Goal: Transaction & Acquisition: Purchase product/service

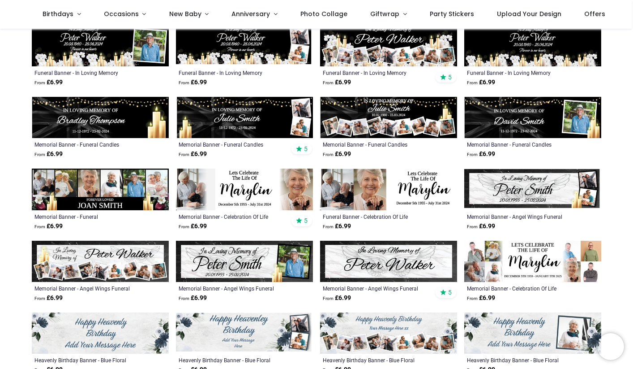
scroll to position [311, 0]
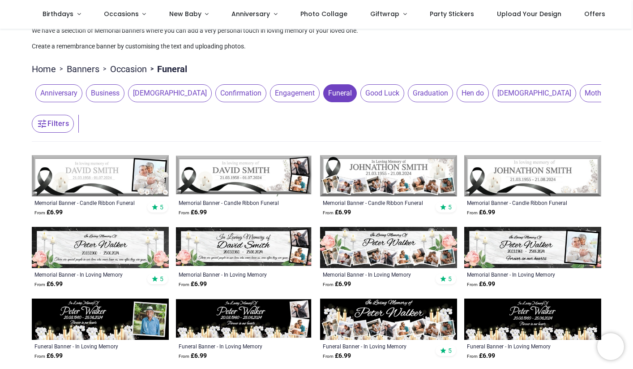
scroll to position [37, 0]
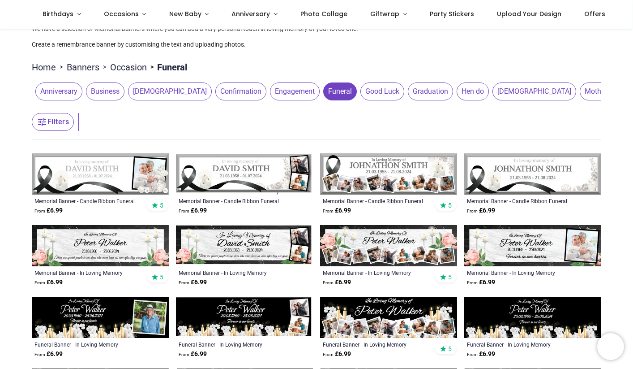
click at [131, 177] on img at bounding box center [100, 173] width 137 height 41
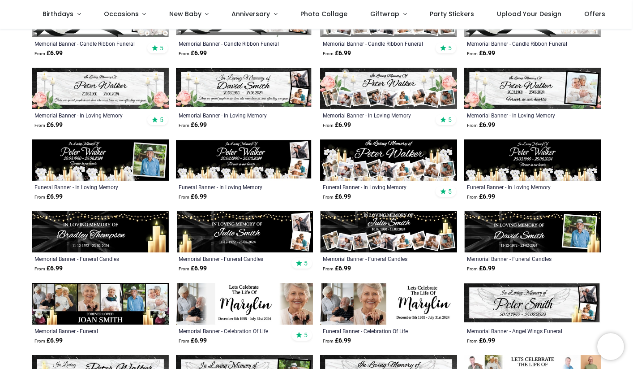
scroll to position [193, 0]
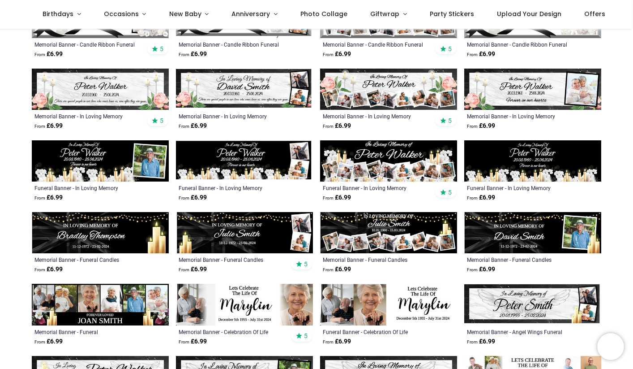
click at [365, 232] on img at bounding box center [388, 232] width 137 height 41
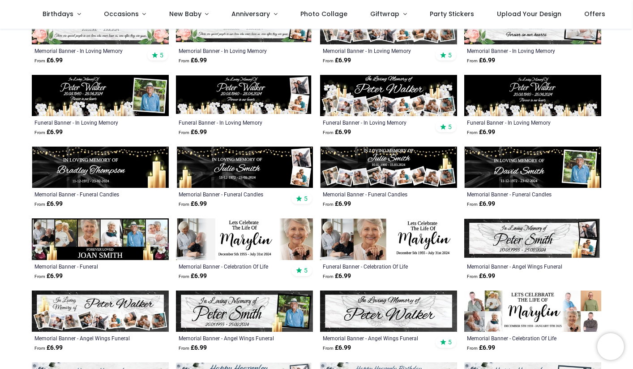
scroll to position [264, 0]
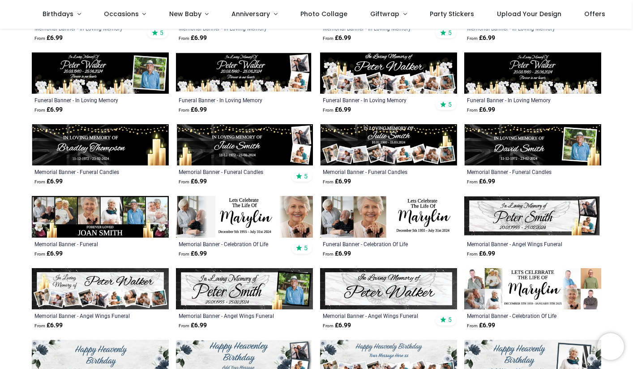
scroll to position [268, 0]
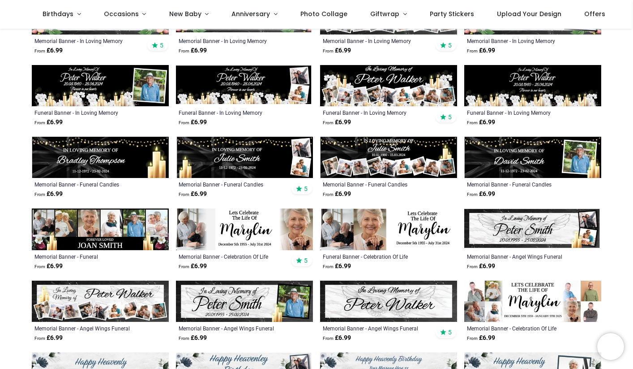
click at [390, 95] on img at bounding box center [388, 85] width 137 height 41
click at [421, 89] on img at bounding box center [388, 85] width 137 height 41
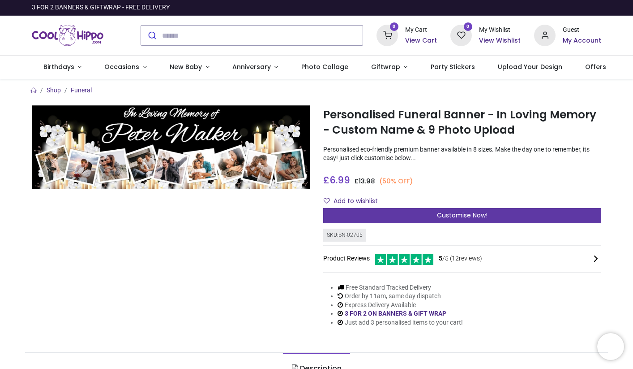
click at [352, 213] on div "Customise Now!" at bounding box center [462, 215] width 278 height 15
click at [391, 215] on div "Customise Now!" at bounding box center [462, 215] width 278 height 15
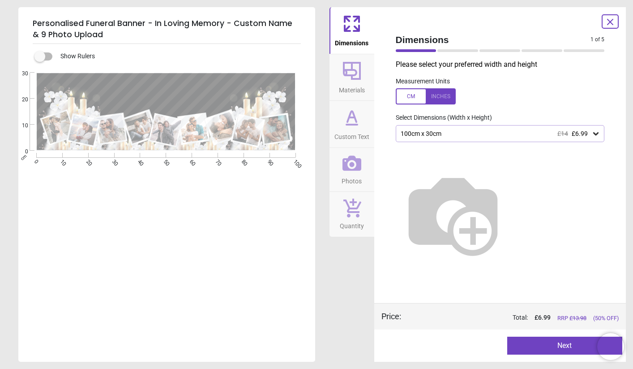
click at [348, 77] on icon at bounding box center [351, 70] width 21 height 21
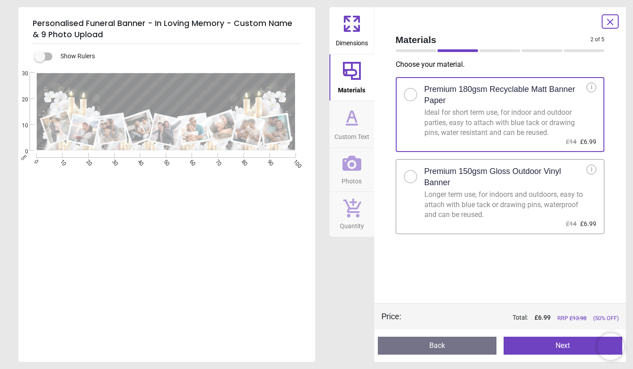
click at [352, 23] on icon at bounding box center [351, 23] width 21 height 21
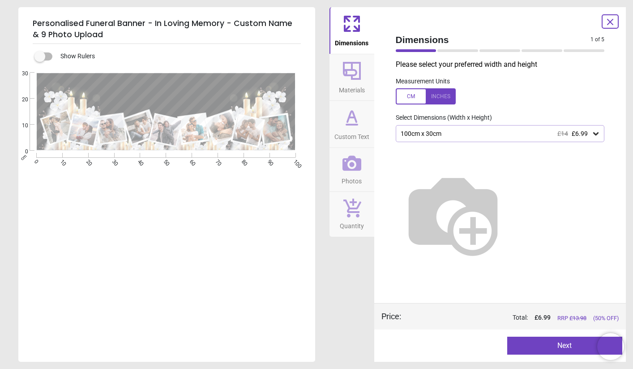
click at [592, 131] on icon at bounding box center [596, 133] width 9 height 9
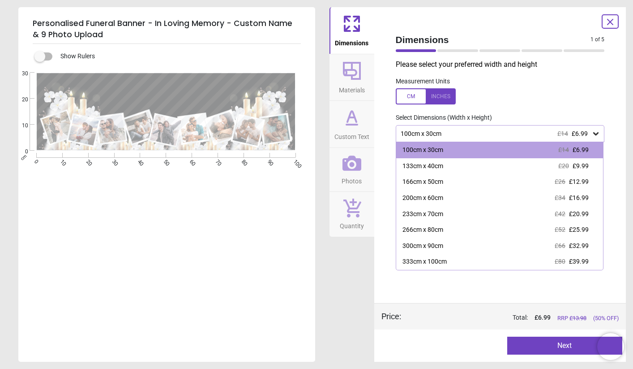
click at [40, 56] on label at bounding box center [40, 56] width 0 height 0
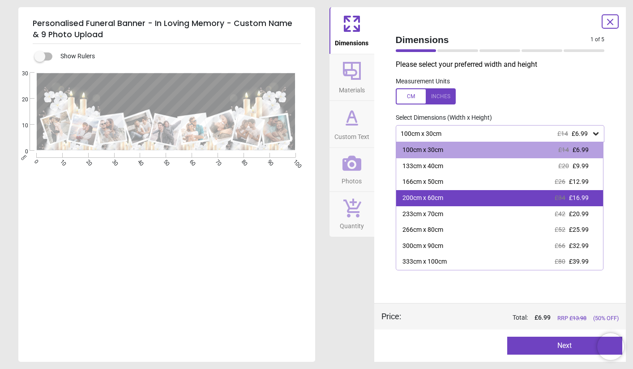
click at [416, 200] on div "200cm x 60cm" at bounding box center [423, 197] width 41 height 9
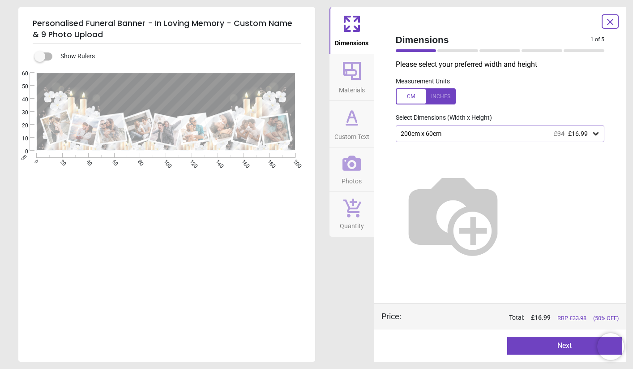
click at [445, 133] on div "200cm x 60cm £34 £16.99" at bounding box center [496, 134] width 192 height 8
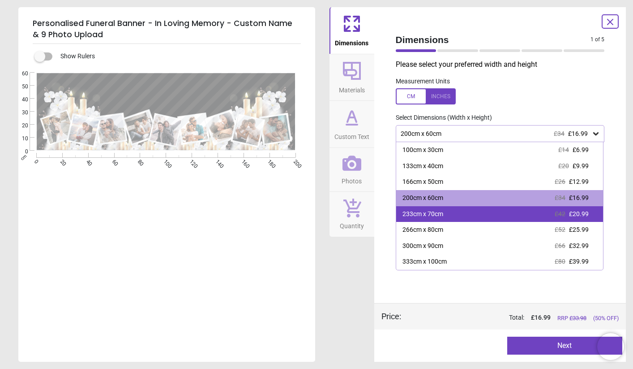
click at [432, 211] on div "233cm x 70cm" at bounding box center [423, 214] width 41 height 9
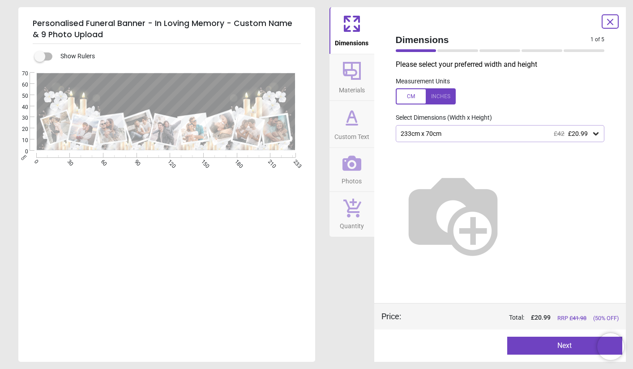
click at [354, 89] on span "Materials" at bounding box center [352, 88] width 26 height 13
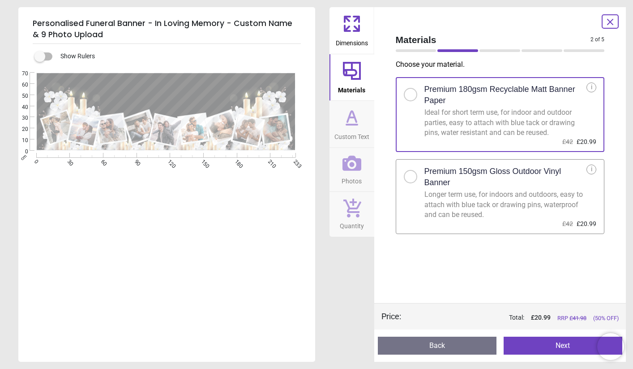
click at [357, 114] on icon at bounding box center [351, 117] width 21 height 21
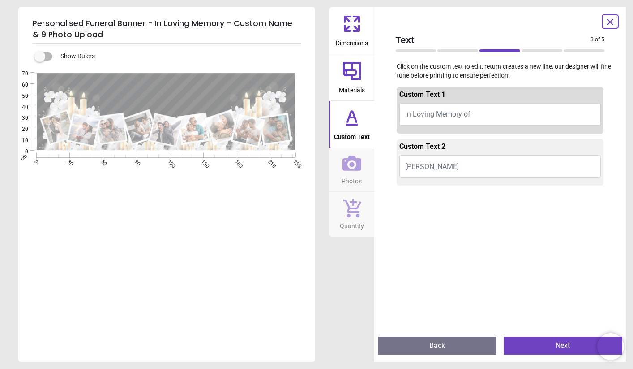
click at [349, 79] on icon at bounding box center [351, 70] width 21 height 21
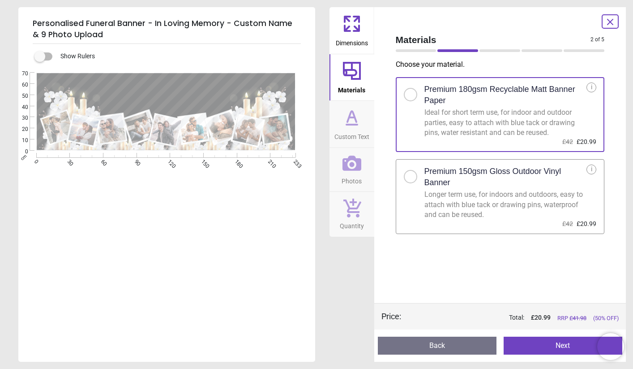
click at [333, 118] on button "Custom Text" at bounding box center [352, 124] width 45 height 47
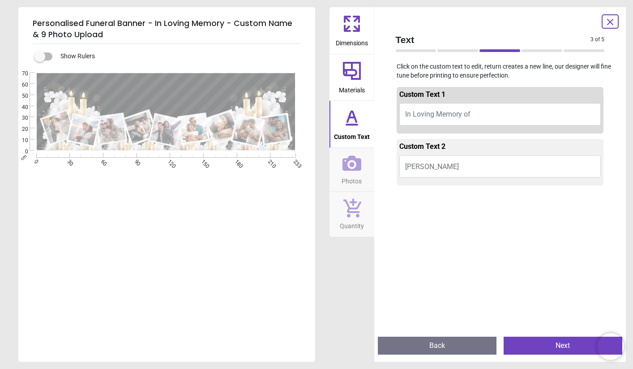
click at [478, 115] on button "In Loving Memory of" at bounding box center [500, 114] width 202 height 22
drag, startPoint x: 478, startPoint y: 116, endPoint x: 477, endPoint y: 120, distance: 5.1
click at [477, 120] on button "In Loving Memory of" at bounding box center [500, 114] width 202 height 22
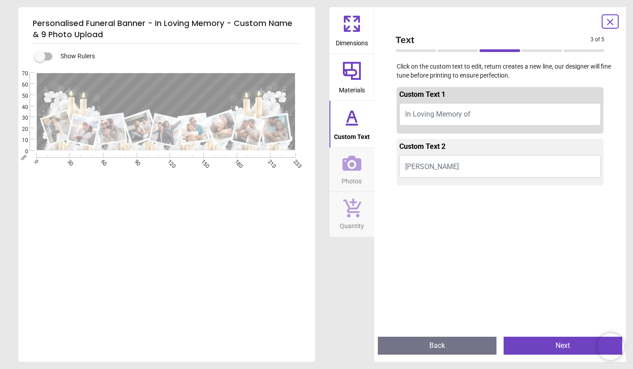
click at [449, 168] on button "Peter Walker" at bounding box center [500, 166] width 202 height 22
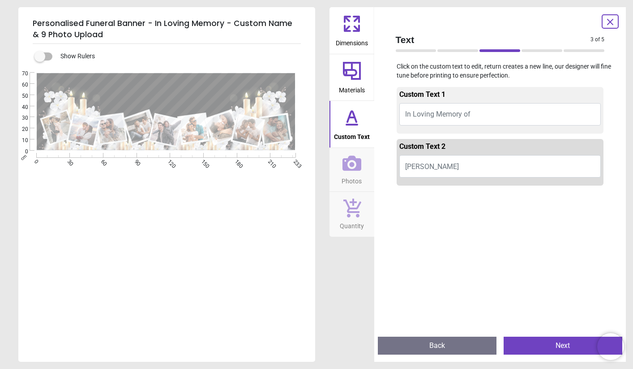
click at [449, 168] on button "Peter Walker" at bounding box center [500, 166] width 202 height 22
type textarea "**********"
click at [349, 164] on icon at bounding box center [352, 163] width 19 height 19
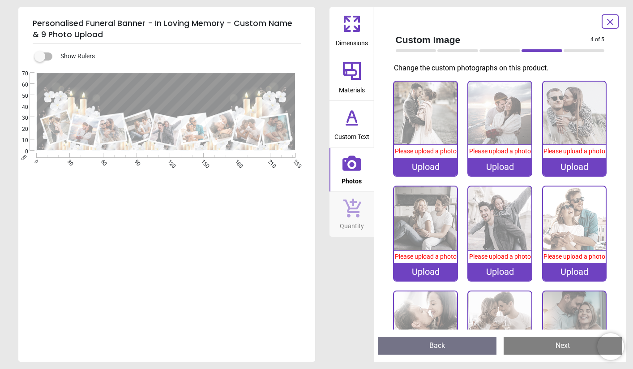
click at [427, 170] on div "Upload" at bounding box center [425, 167] width 63 height 18
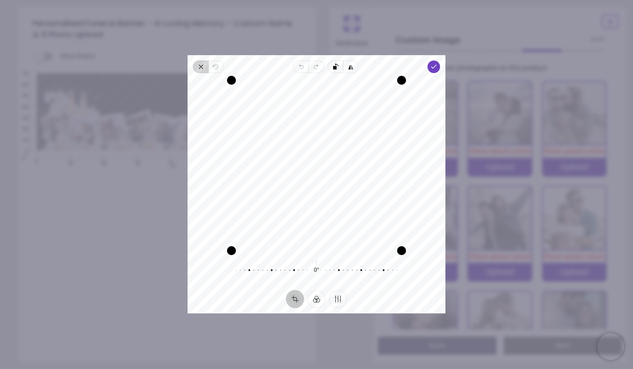
click at [204, 62] on span "Close" at bounding box center [200, 66] width 15 height 13
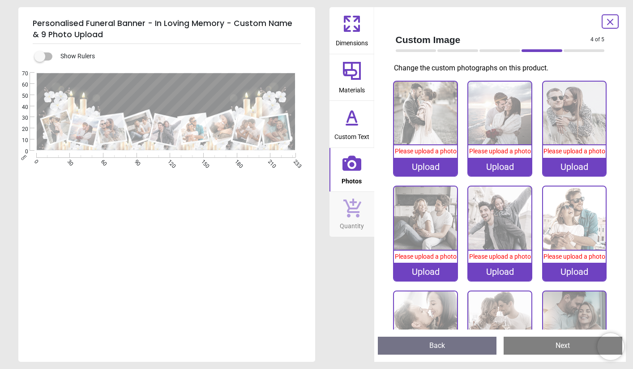
click at [415, 168] on div "Upload" at bounding box center [425, 167] width 63 height 18
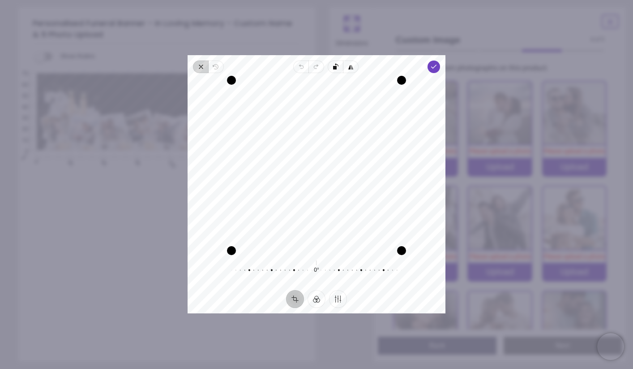
click at [199, 66] on icon "button" at bounding box center [200, 66] width 7 height 7
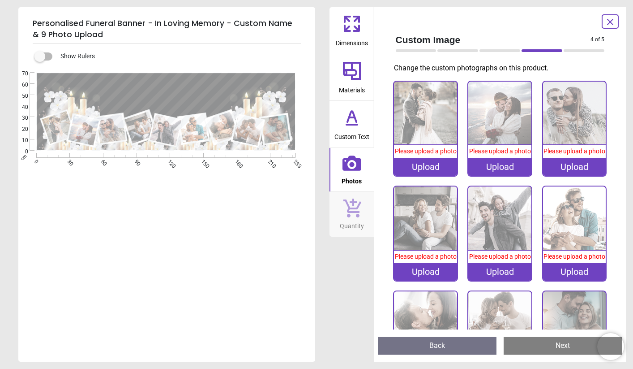
click at [416, 174] on div "Upload" at bounding box center [425, 167] width 63 height 18
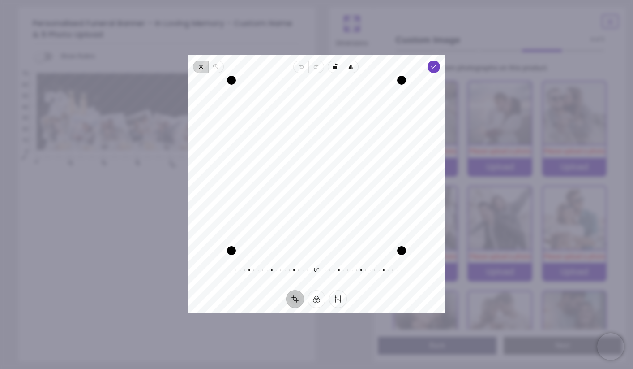
click at [203, 72] on span "Close" at bounding box center [200, 66] width 15 height 13
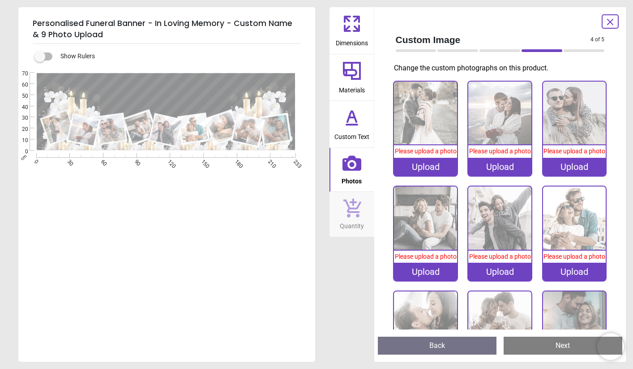
click at [413, 167] on div "Upload" at bounding box center [425, 167] width 63 height 18
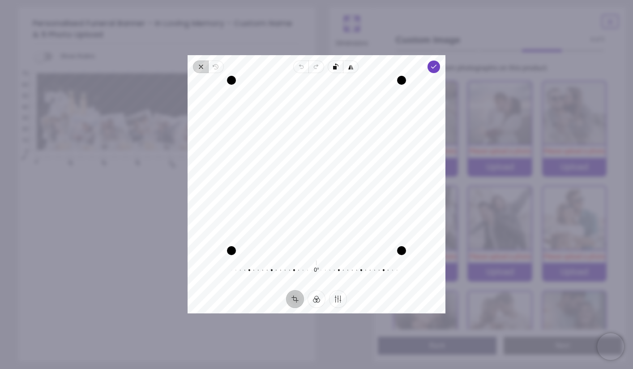
click at [197, 64] on span "Close" at bounding box center [200, 66] width 15 height 13
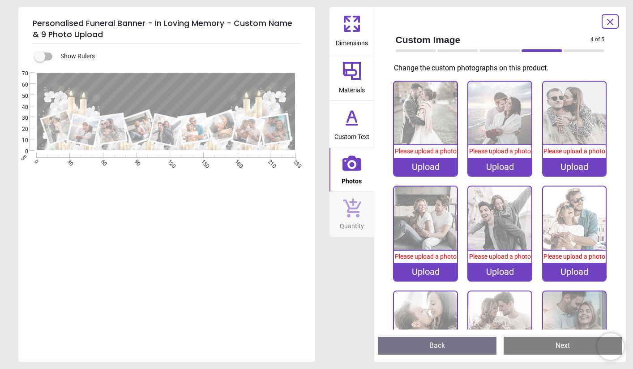
click at [423, 174] on div "Upload" at bounding box center [425, 167] width 63 height 18
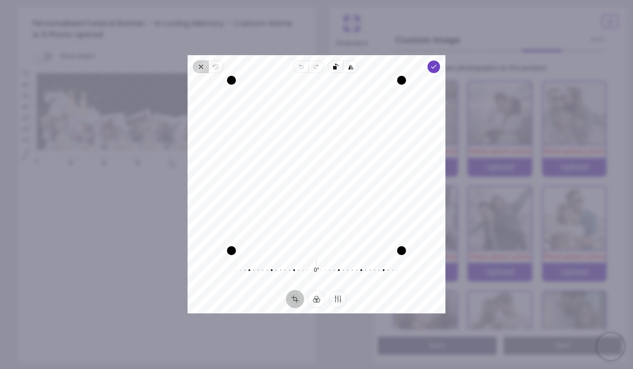
click at [201, 64] on icon "button" at bounding box center [200, 66] width 7 height 7
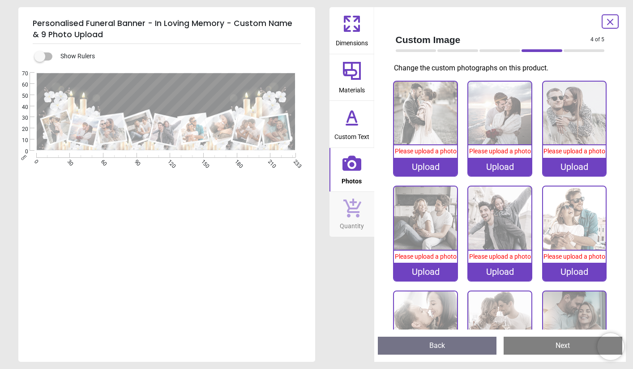
click at [420, 171] on div "Upload" at bounding box center [425, 167] width 63 height 18
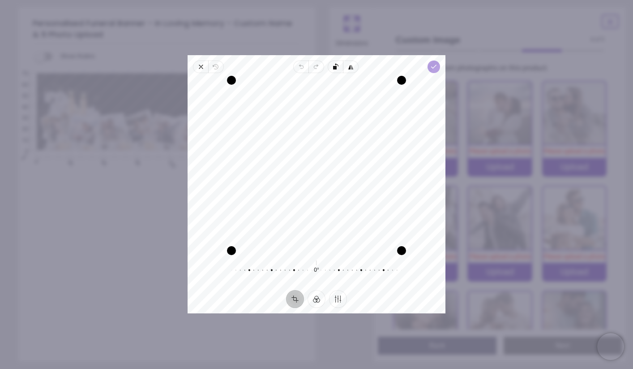
click at [433, 64] on icon "button" at bounding box center [433, 66] width 7 height 7
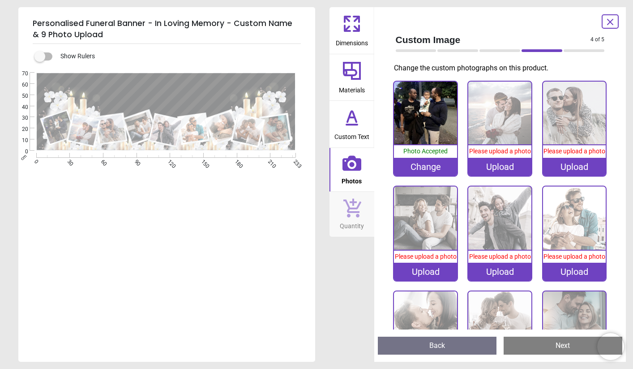
click at [482, 170] on div "Upload" at bounding box center [499, 167] width 63 height 18
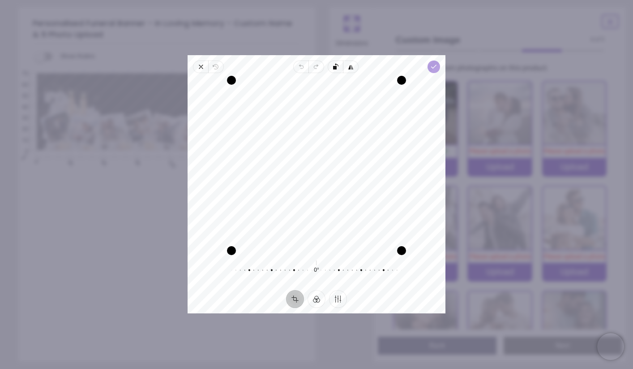
click at [434, 64] on icon "button" at bounding box center [433, 66] width 7 height 7
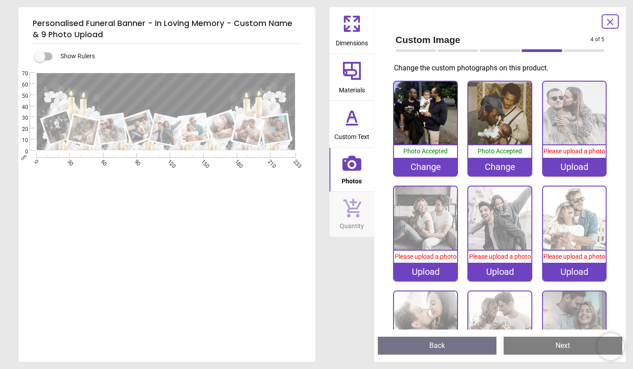
click at [551, 167] on div "Upload" at bounding box center [574, 167] width 63 height 18
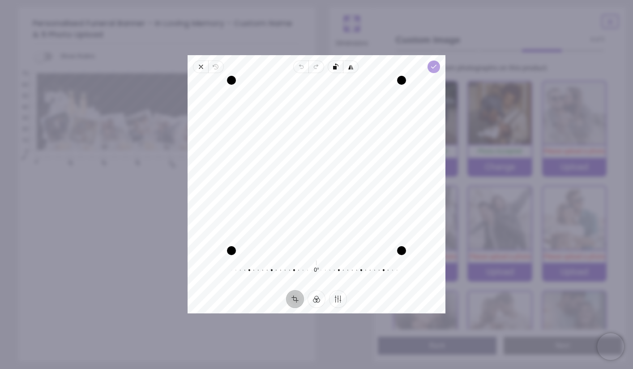
click at [434, 68] on icon "button" at bounding box center [433, 66] width 7 height 7
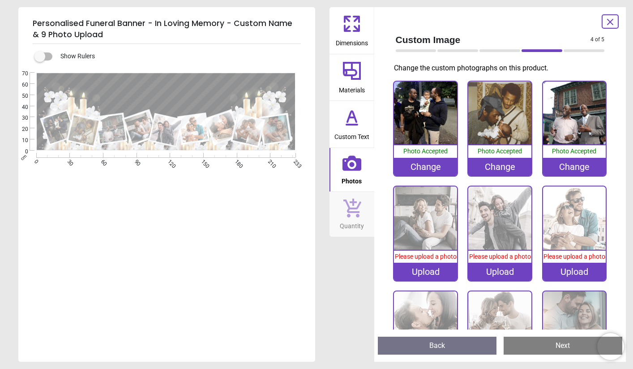
click at [429, 278] on div "Upload" at bounding box center [425, 271] width 63 height 18
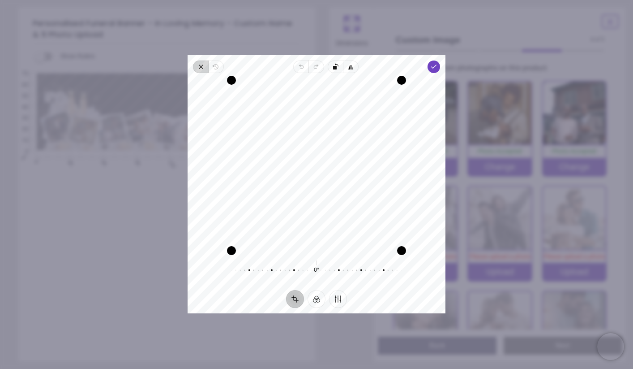
click at [203, 67] on icon "button" at bounding box center [200, 66] width 7 height 7
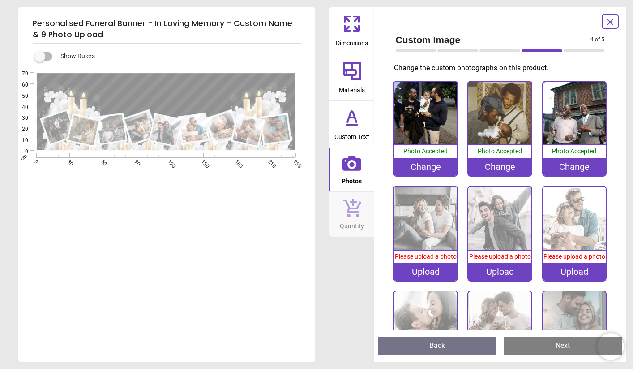
click at [420, 275] on div "Upload" at bounding box center [425, 271] width 63 height 18
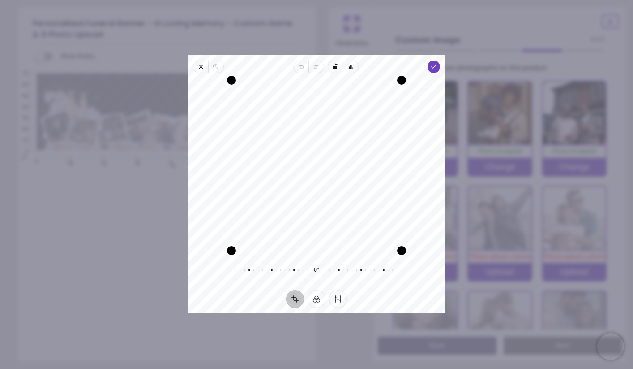
drag, startPoint x: 312, startPoint y: 122, endPoint x: 317, endPoint y: 163, distance: 41.0
drag, startPoint x: 404, startPoint y: 80, endPoint x: 402, endPoint y: 54, distance: 26.5
click at [402, 193] on div "× Trustpilot Product Reviews 5 /5 ( 12 reviews) [PERSON_NAME] I love this and i…" at bounding box center [462, 225] width 278 height 64
drag, startPoint x: 230, startPoint y: 253, endPoint x: 192, endPoint y: 214, distance: 54.2
click at [192, 214] on div "Recenter" at bounding box center [317, 165] width 258 height 177
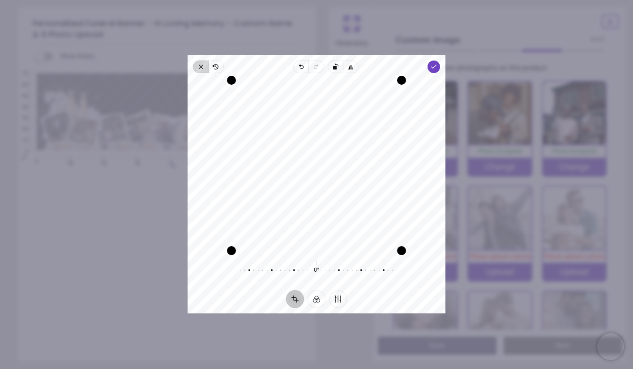
click at [198, 66] on icon "button" at bounding box center [200, 66] width 7 height 7
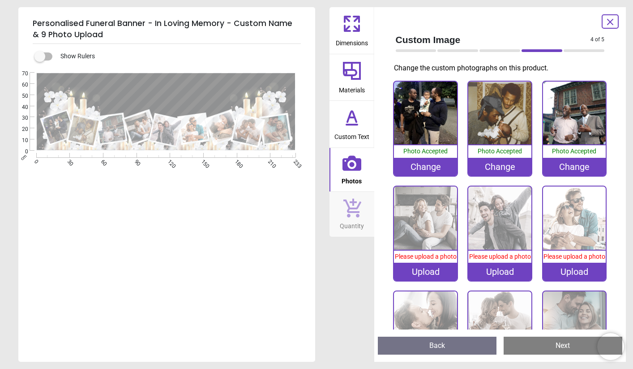
click at [424, 288] on div "100% Photo Accepted Change 100% Photo Accepted Change 100% Photo Accepted Chang…" at bounding box center [500, 238] width 223 height 314
click at [429, 276] on div "Upload" at bounding box center [425, 271] width 63 height 18
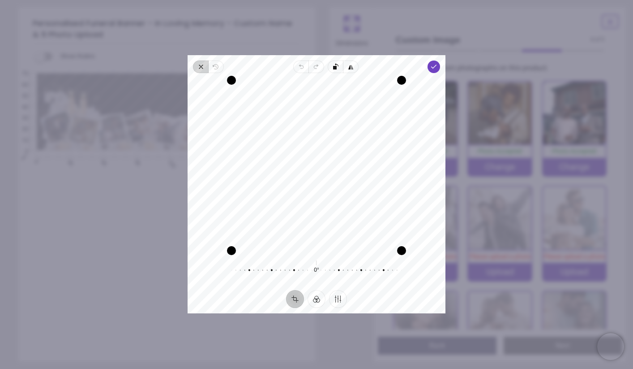
click at [200, 69] on icon "button" at bounding box center [200, 66] width 7 height 7
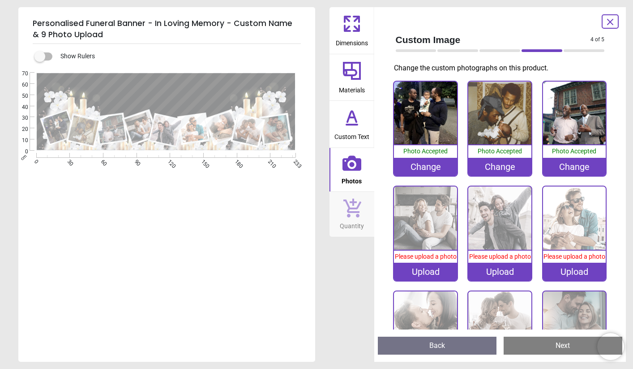
click at [425, 280] on div "Upload" at bounding box center [425, 271] width 63 height 18
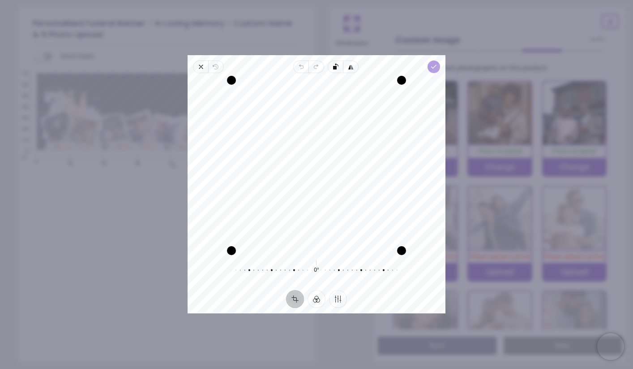
click at [440, 64] on span "Done" at bounding box center [434, 66] width 13 height 13
drag, startPoint x: 403, startPoint y: 84, endPoint x: 357, endPoint y: 86, distance: 45.7
click at [357, 86] on div "Recenter" at bounding box center [317, 165] width 244 height 170
drag, startPoint x: 232, startPoint y: 254, endPoint x: 334, endPoint y: 190, distance: 120.7
click at [335, 190] on div "Recenter" at bounding box center [317, 165] width 244 height 170
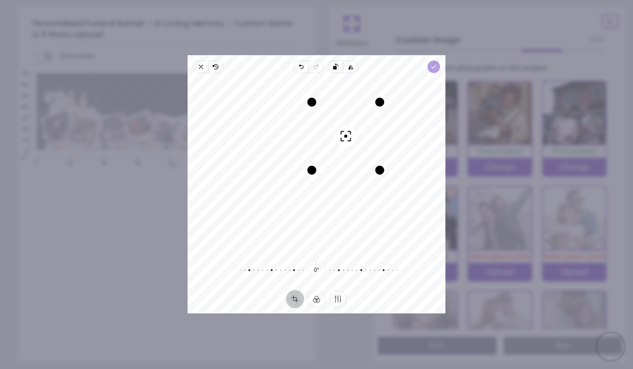
click at [428, 64] on span "Done" at bounding box center [434, 66] width 13 height 13
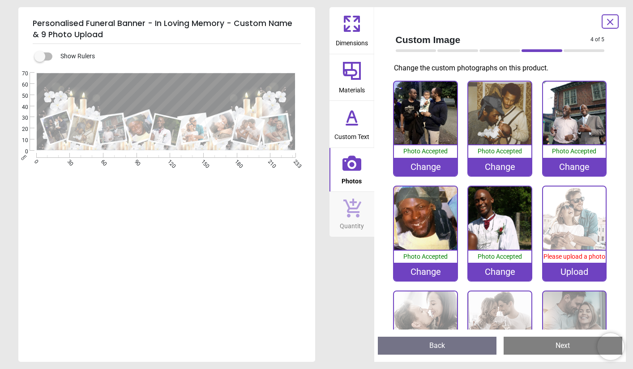
click at [564, 275] on div "Upload" at bounding box center [574, 271] width 63 height 18
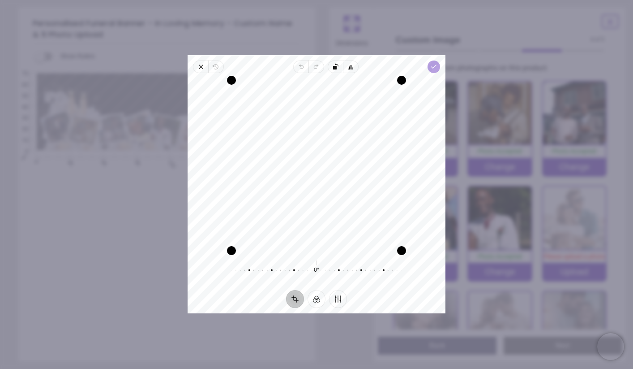
click at [437, 65] on icon "button" at bounding box center [433, 66] width 7 height 7
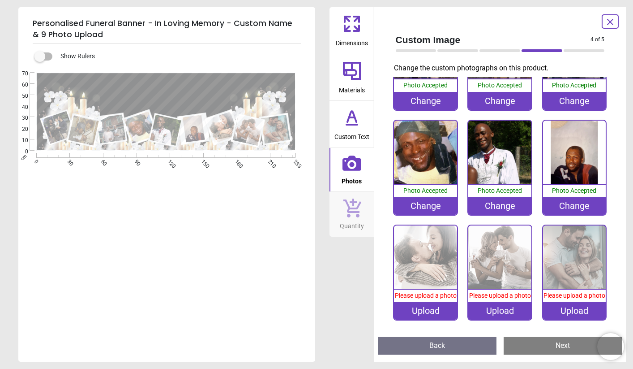
scroll to position [69, 0]
click at [427, 313] on div "Upload" at bounding box center [425, 310] width 63 height 18
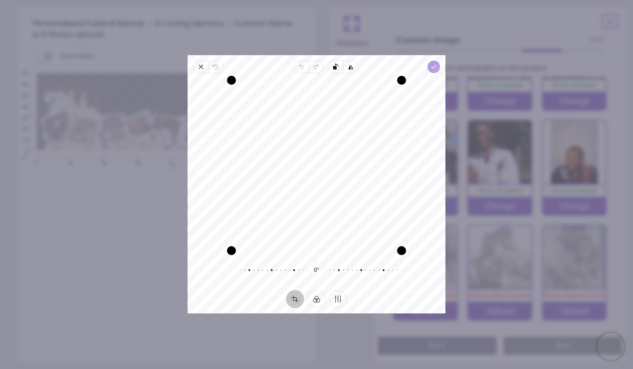
click at [434, 66] on icon "button" at bounding box center [433, 66] width 7 height 7
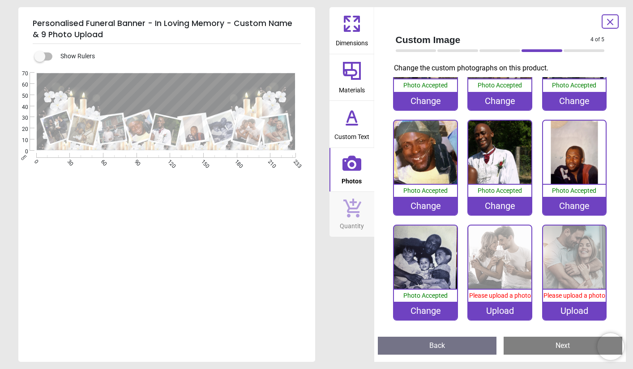
click at [493, 315] on div "Upload" at bounding box center [499, 310] width 63 height 18
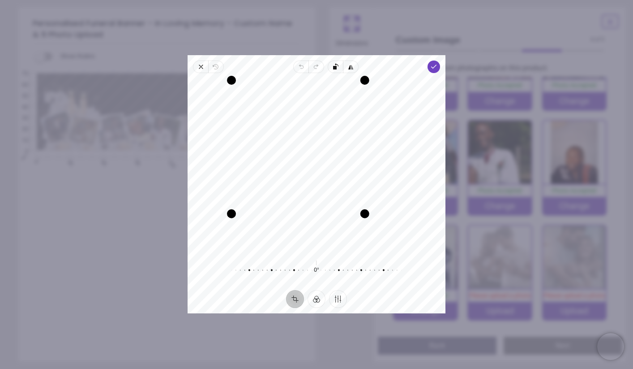
drag, startPoint x: 397, startPoint y: 249, endPoint x: 390, endPoint y: 173, distance: 76.5
click at [390, 173] on div "Recenter" at bounding box center [317, 165] width 244 height 170
drag, startPoint x: 233, startPoint y: 213, endPoint x: 245, endPoint y: 192, distance: 23.9
click at [246, 192] on div "Drag corner bl" at bounding box center [248, 196] width 9 height 9
click at [199, 64] on icon "button" at bounding box center [200, 66] width 7 height 7
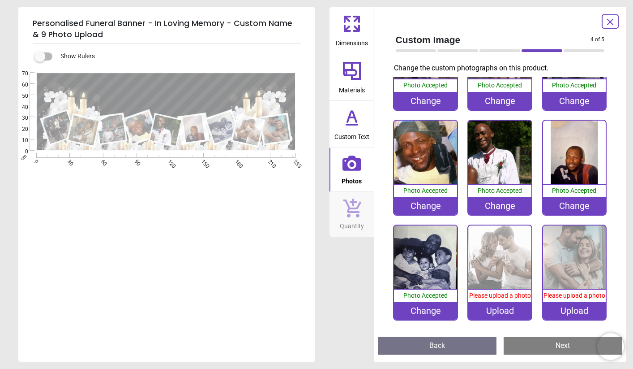
click at [475, 303] on div "Upload" at bounding box center [499, 310] width 63 height 18
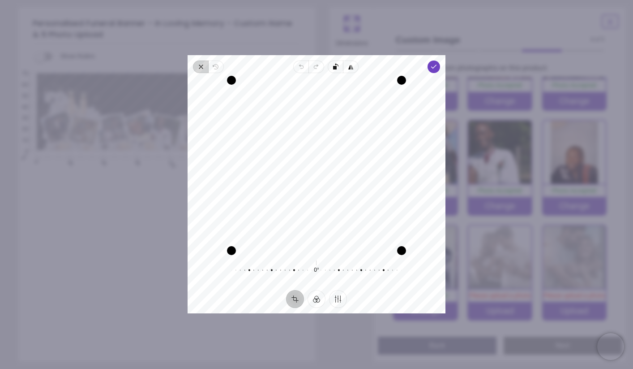
click at [201, 64] on icon "button" at bounding box center [200, 66] width 7 height 7
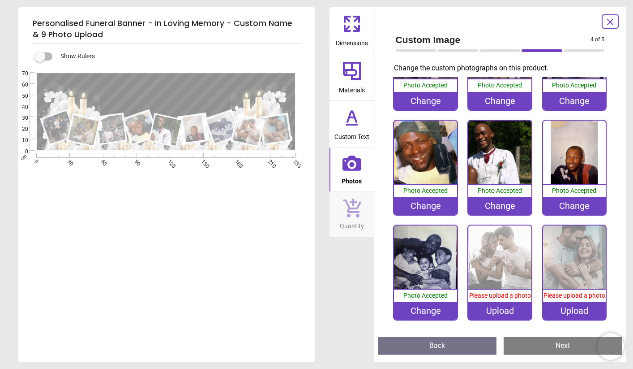
click at [494, 311] on div "Upload" at bounding box center [499, 310] width 63 height 18
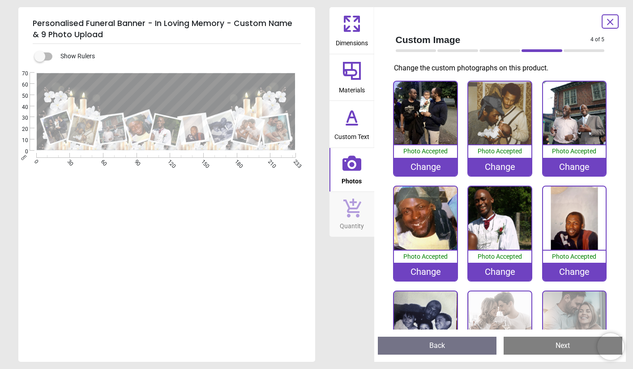
scroll to position [69, 0]
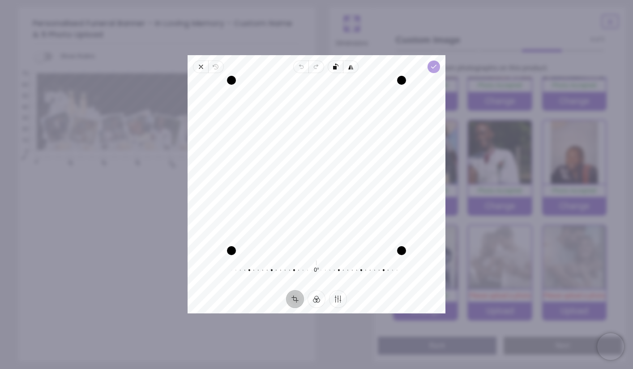
click at [431, 66] on icon "button" at bounding box center [433, 66] width 7 height 7
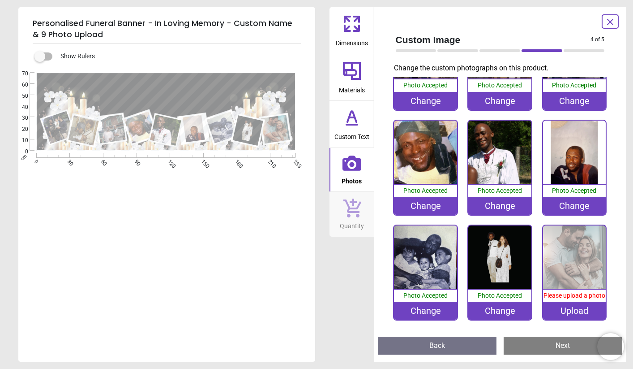
click at [575, 313] on div "Upload" at bounding box center [574, 310] width 63 height 18
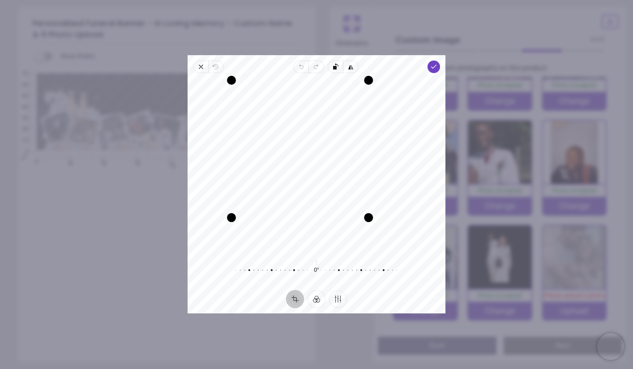
drag, startPoint x: 402, startPoint y: 251, endPoint x: 380, endPoint y: 200, distance: 55.3
click at [380, 200] on div "Recenter" at bounding box center [317, 165] width 244 height 170
drag, startPoint x: 229, startPoint y: 214, endPoint x: 253, endPoint y: 174, distance: 46.4
click at [253, 174] on div "Recenter" at bounding box center [317, 165] width 244 height 170
click at [437, 63] on icon "button" at bounding box center [433, 66] width 7 height 7
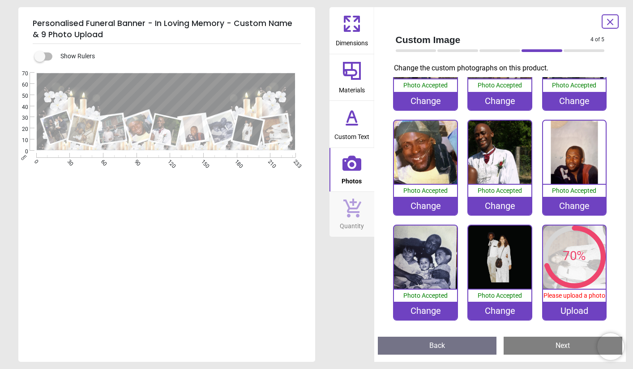
scroll to position [60, 0]
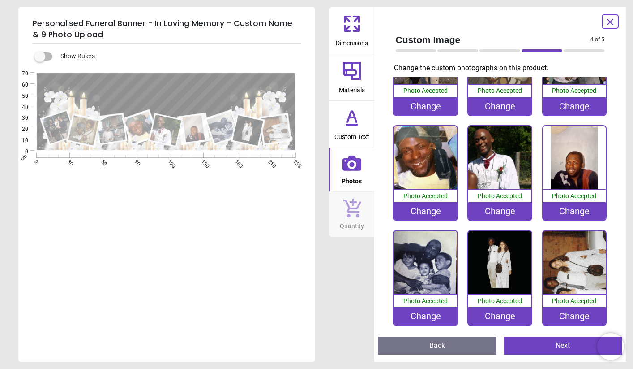
click at [489, 307] on div "Change" at bounding box center [499, 316] width 63 height 18
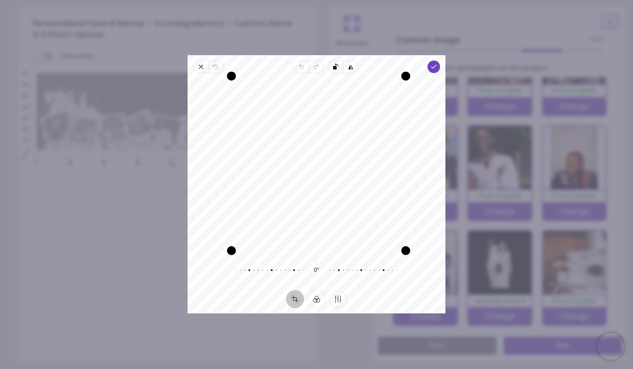
drag, startPoint x: 398, startPoint y: 80, endPoint x: 420, endPoint y: 31, distance: 53.5
click at [420, 193] on div "× Trustpilot Product Reviews 5 /5 ( 12 reviews) [PERSON_NAME] I love this and i…" at bounding box center [462, 225] width 278 height 64
drag, startPoint x: 404, startPoint y: 250, endPoint x: 453, endPoint y: 276, distance: 56.1
click at [453, 257] on div "× Trustpilot Product Reviews 5 /5 ( 12 reviews) [PERSON_NAME] I love this and i…" at bounding box center [462, 225] width 278 height 64
drag, startPoint x: 369, startPoint y: 195, endPoint x: 369, endPoint y: 232, distance: 37.2
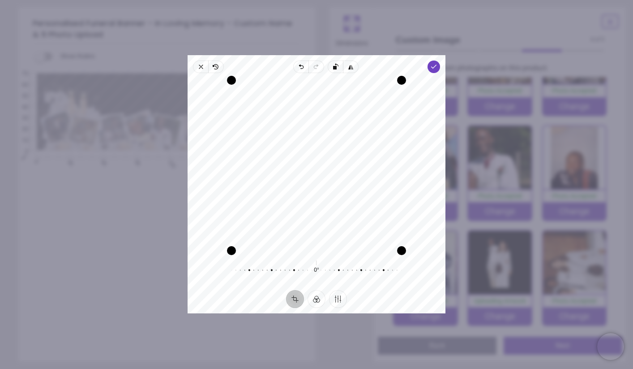
click at [369, 232] on div "Recenter" at bounding box center [317, 165] width 244 height 170
click at [317, 270] on div at bounding box center [311, 270] width 172 height 25
click at [319, 296] on button "Filter" at bounding box center [317, 299] width 18 height 18
click at [343, 301] on button "Finetune" at bounding box center [338, 299] width 18 height 18
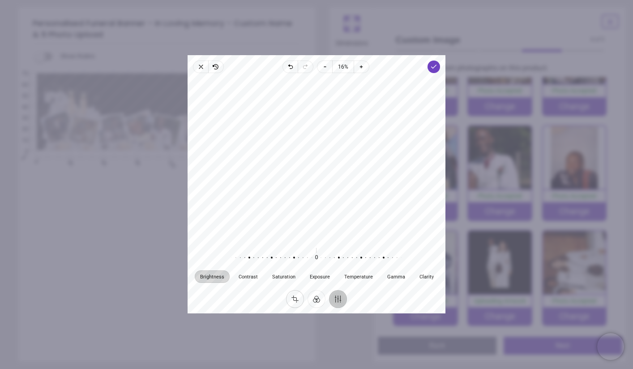
click at [296, 296] on button "Crop" at bounding box center [295, 299] width 18 height 18
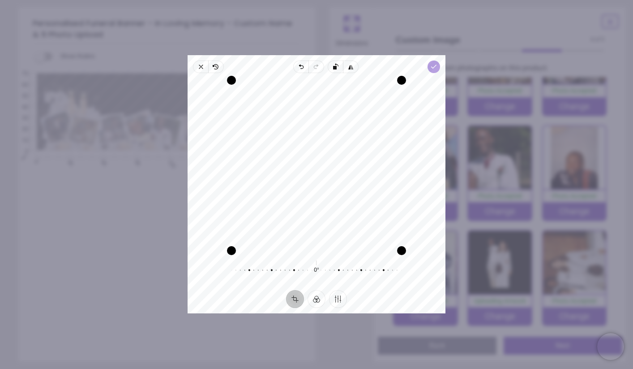
click at [430, 72] on span "Done" at bounding box center [434, 66] width 13 height 13
